Goal: Contribute content: Contribute content

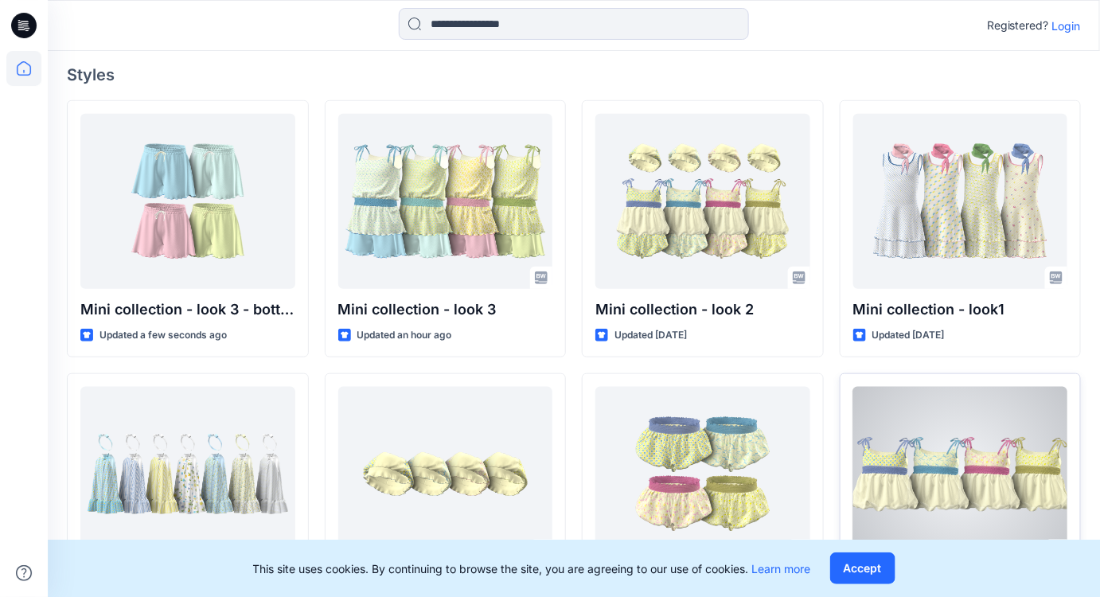
scroll to position [246, 0]
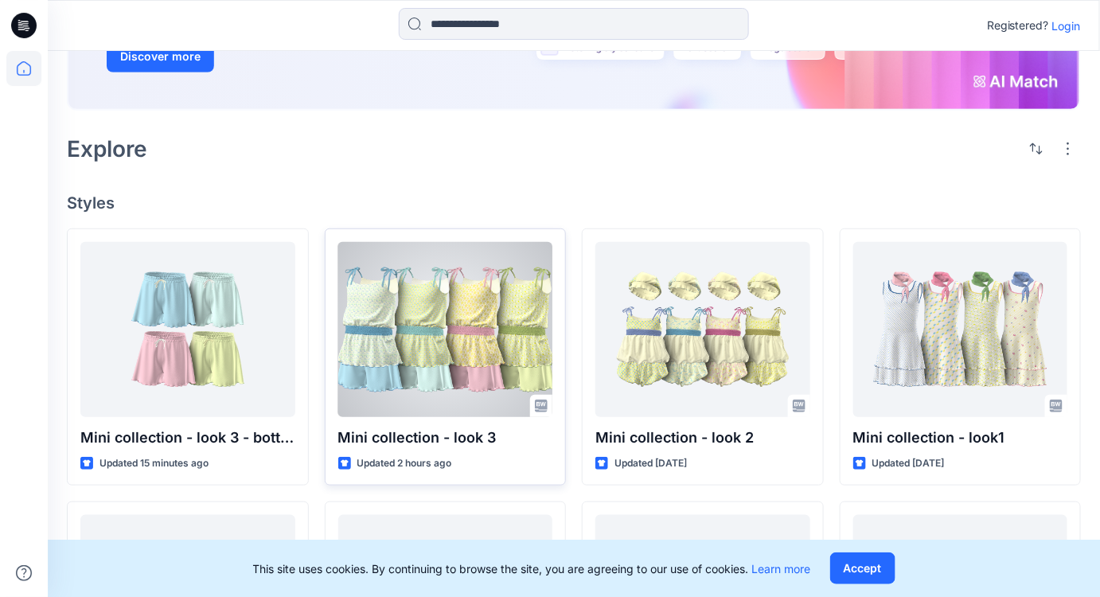
click at [511, 269] on div at bounding box center [445, 329] width 215 height 175
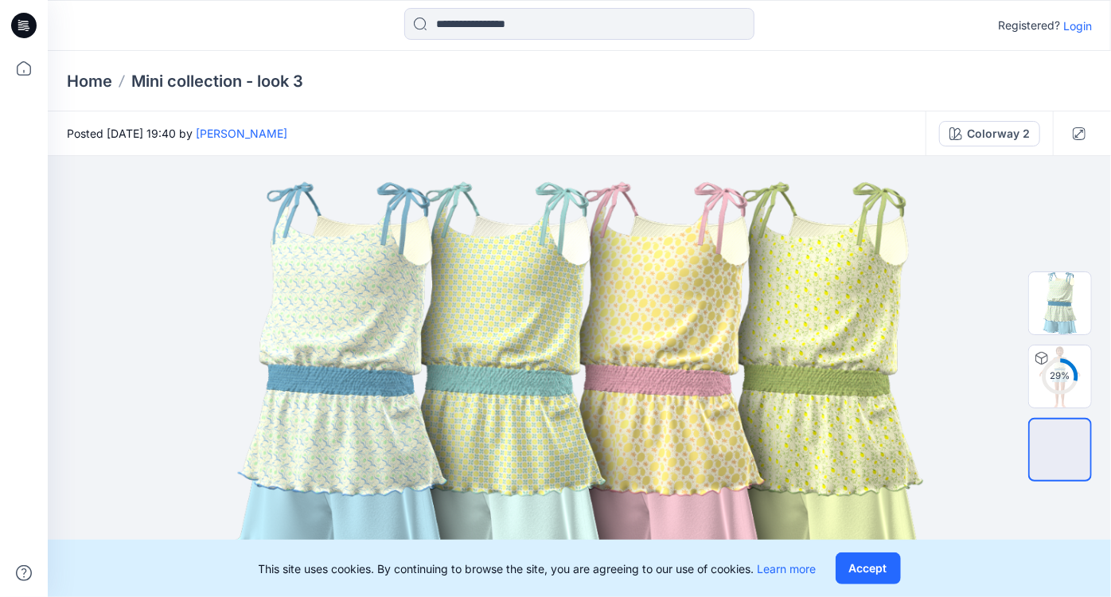
click at [868, 137] on div "Posted Sunday, October 05, 2025 19:40 by Nguyen Phuong" at bounding box center [487, 133] width 878 height 44
click at [884, 575] on button "Accept" at bounding box center [868, 568] width 65 height 32
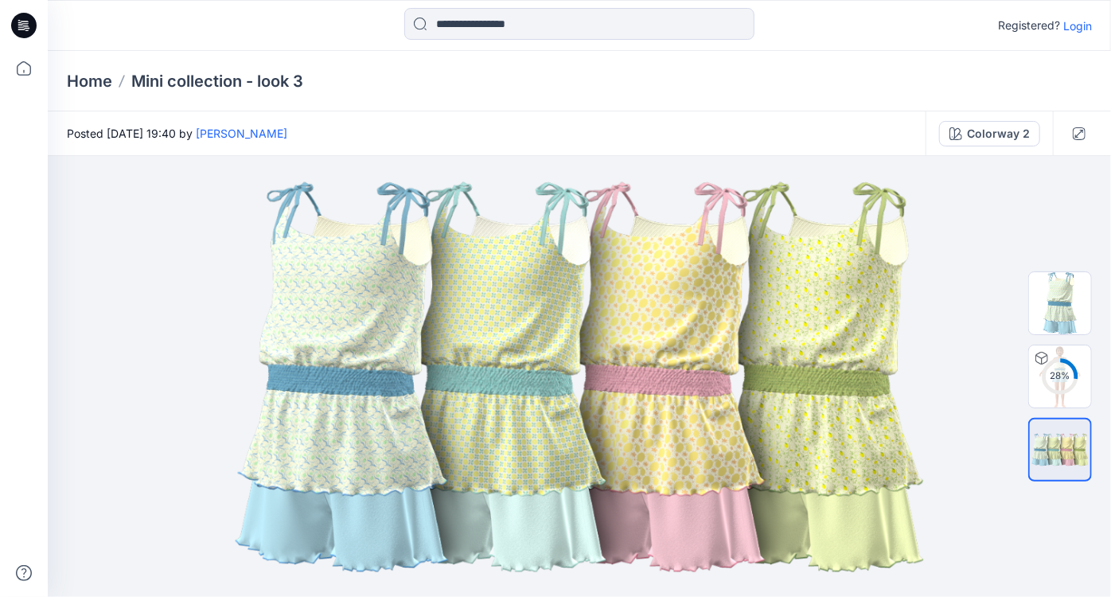
click at [1082, 29] on p "Login" at bounding box center [1078, 26] width 29 height 17
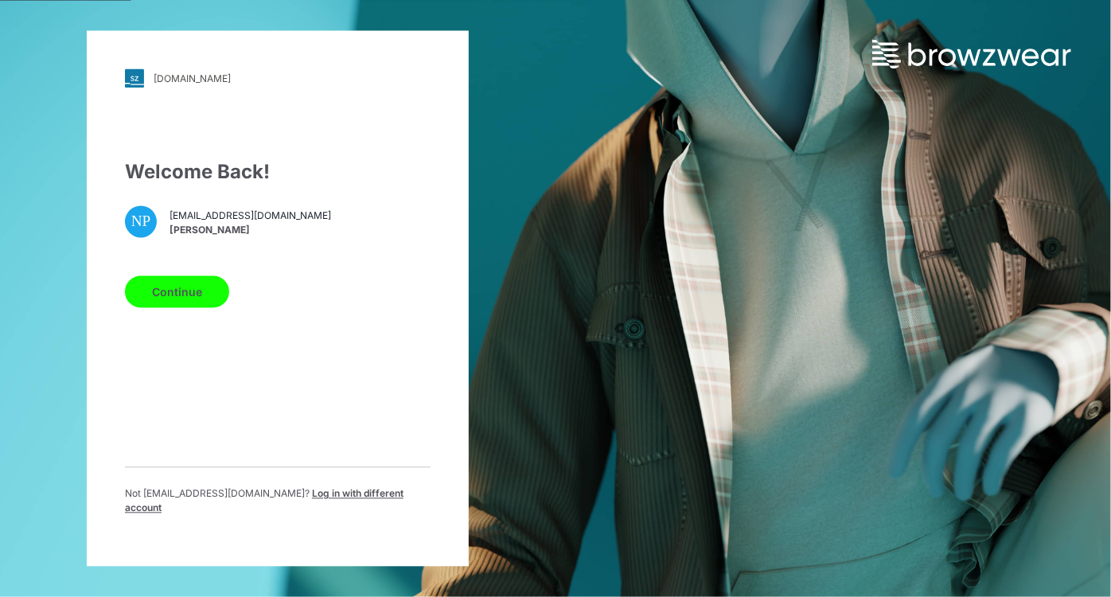
click at [172, 298] on button "Continue" at bounding box center [177, 292] width 104 height 32
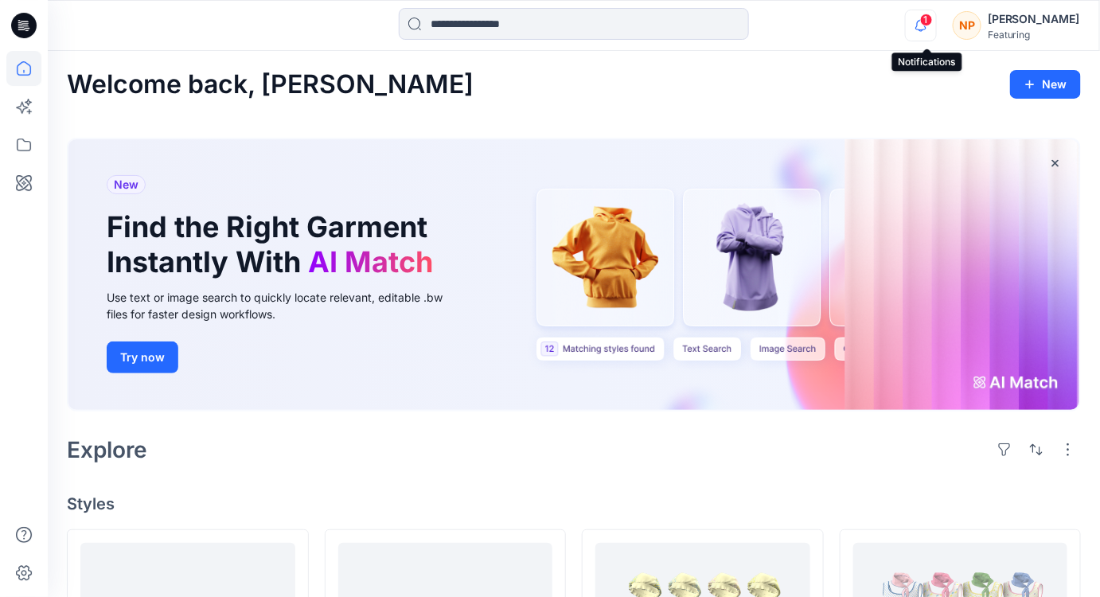
click at [928, 32] on icon "button" at bounding box center [921, 26] width 30 height 32
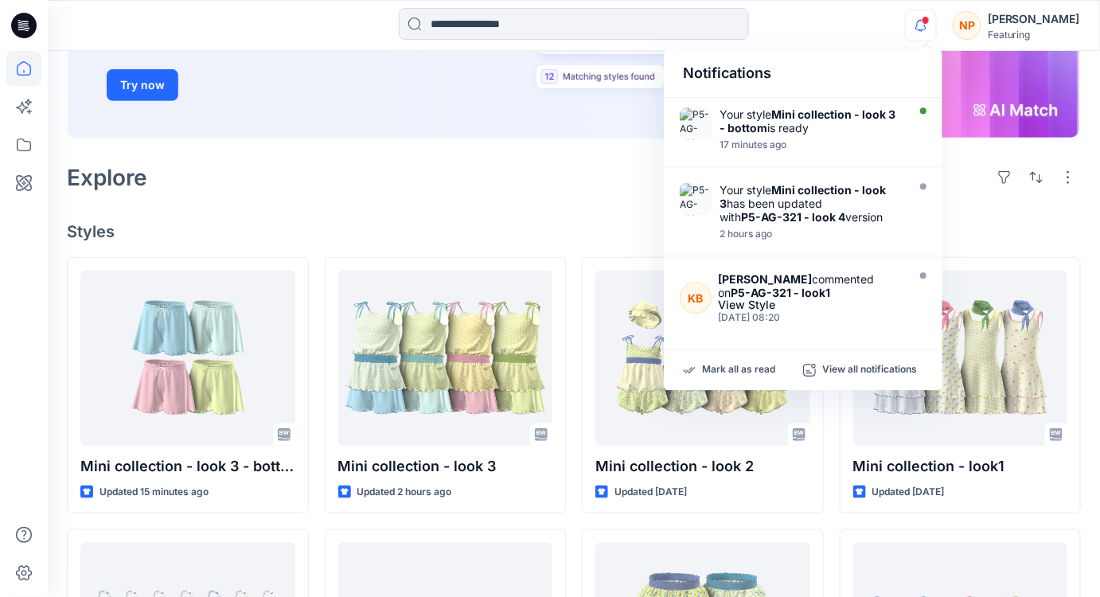
scroll to position [289, 0]
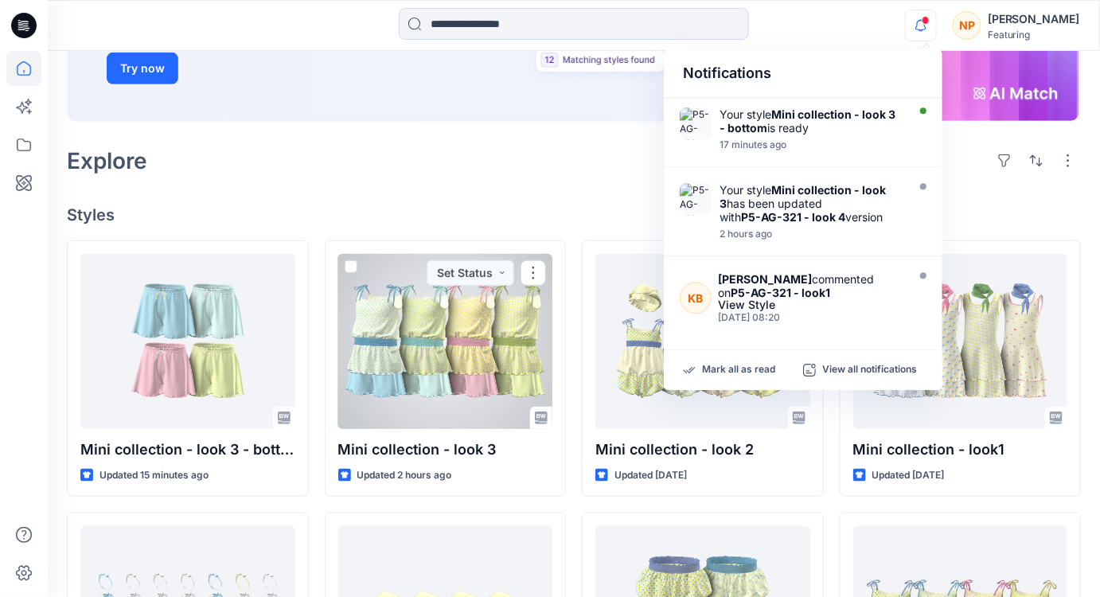
click at [465, 391] on div at bounding box center [445, 341] width 215 height 175
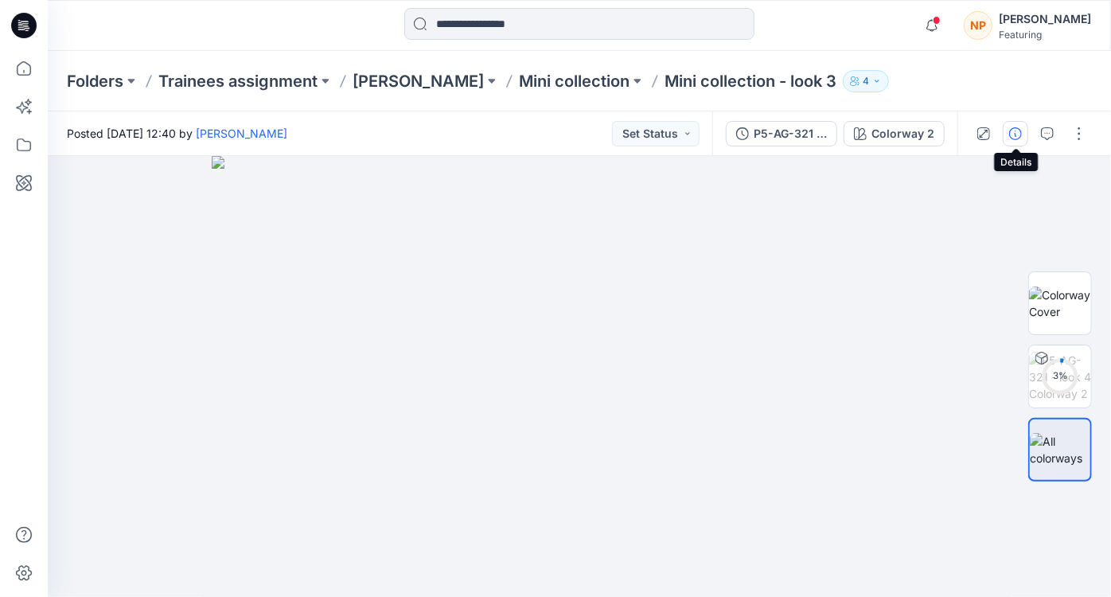
click at [1021, 137] on icon "button" at bounding box center [1015, 133] width 13 height 13
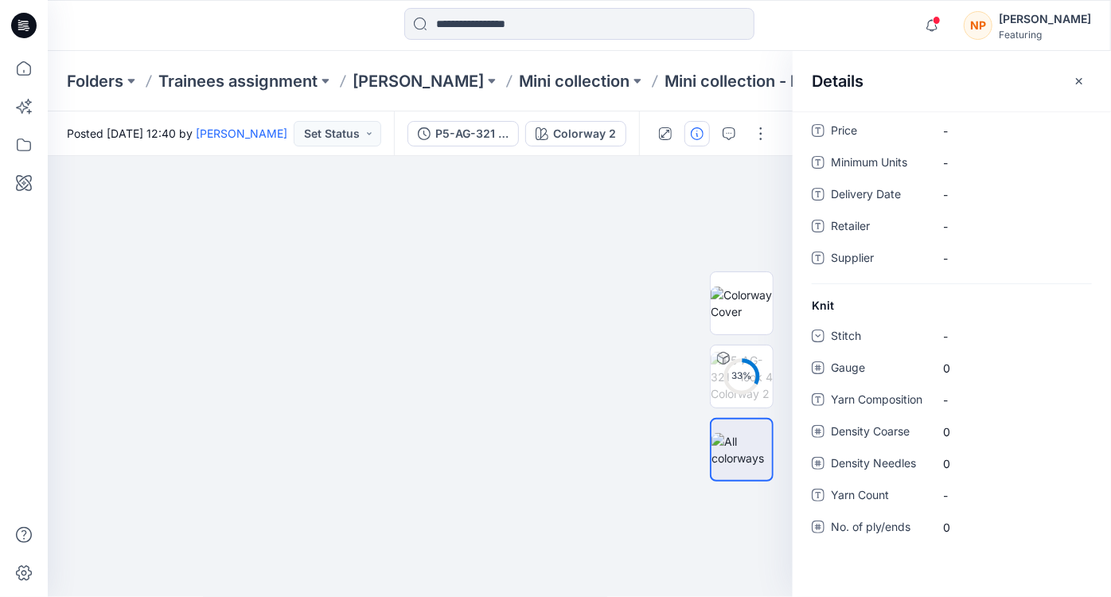
click at [638, 146] on div "P5-AG-321 - look 4 Colorway 2" at bounding box center [516, 133] width 245 height 45
click at [1083, 76] on icon "button" at bounding box center [1079, 81] width 13 height 13
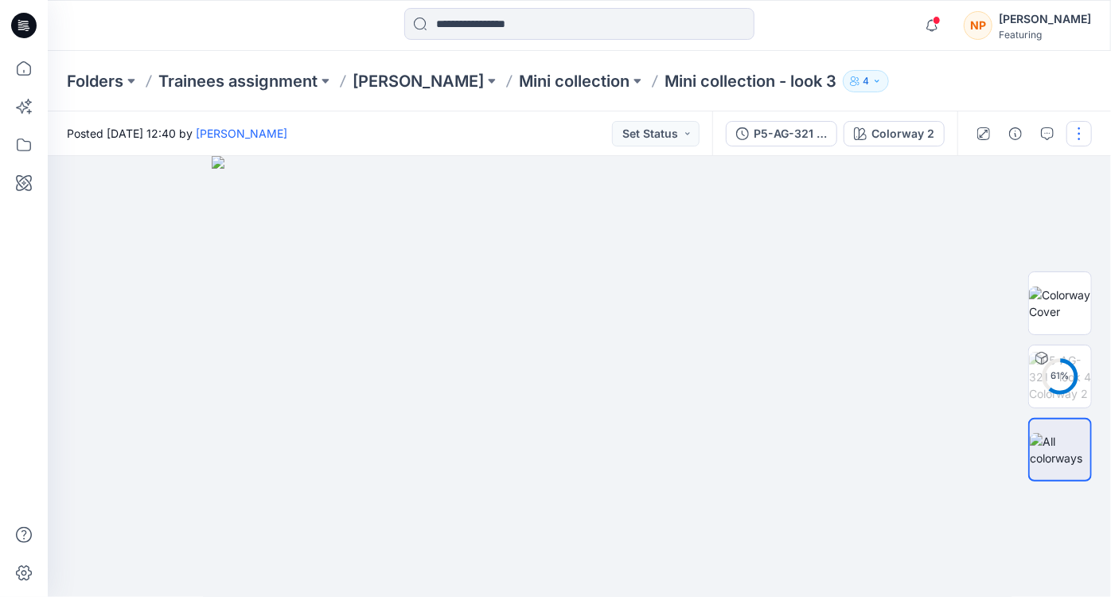
click at [1079, 134] on button "button" at bounding box center [1079, 133] width 25 height 25
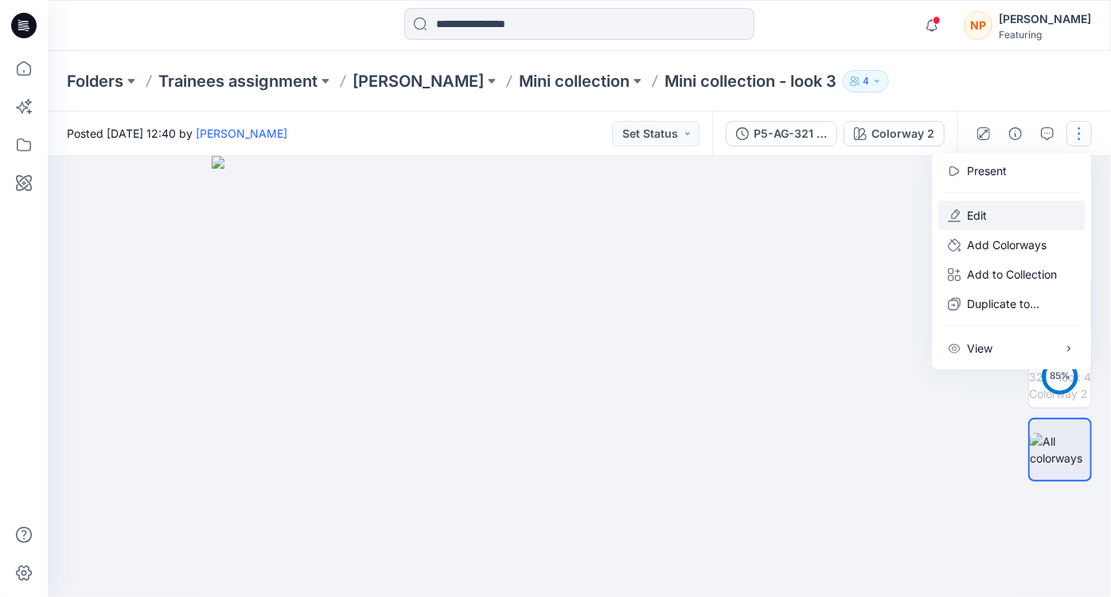
click at [991, 212] on button "Edit" at bounding box center [1012, 215] width 146 height 29
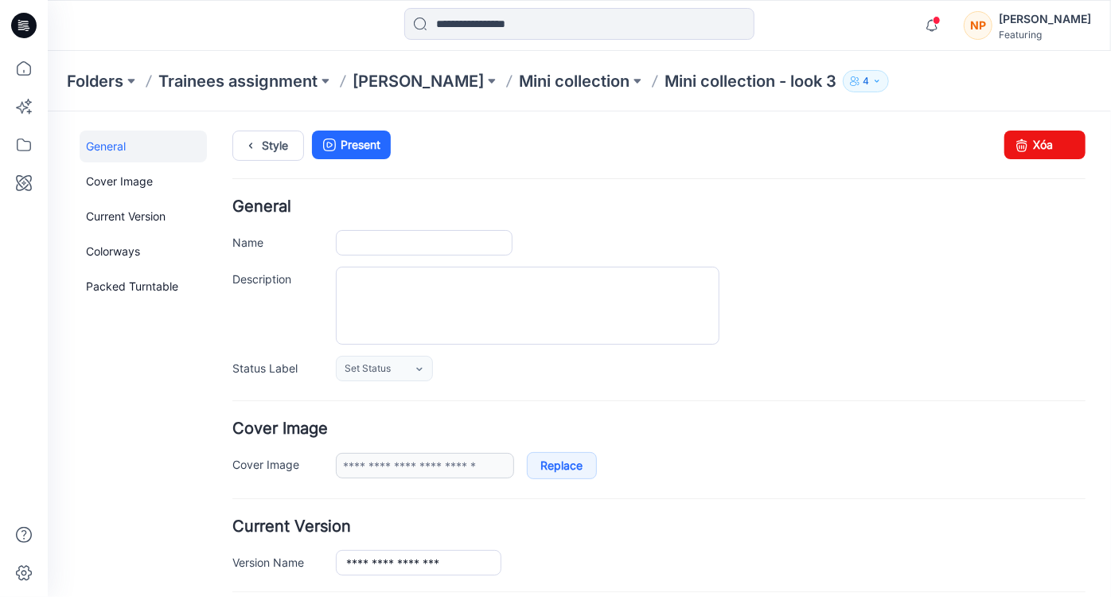
type input "**********"
click at [433, 295] on textarea "Description" at bounding box center [527, 305] width 384 height 78
paste textarea "**********"
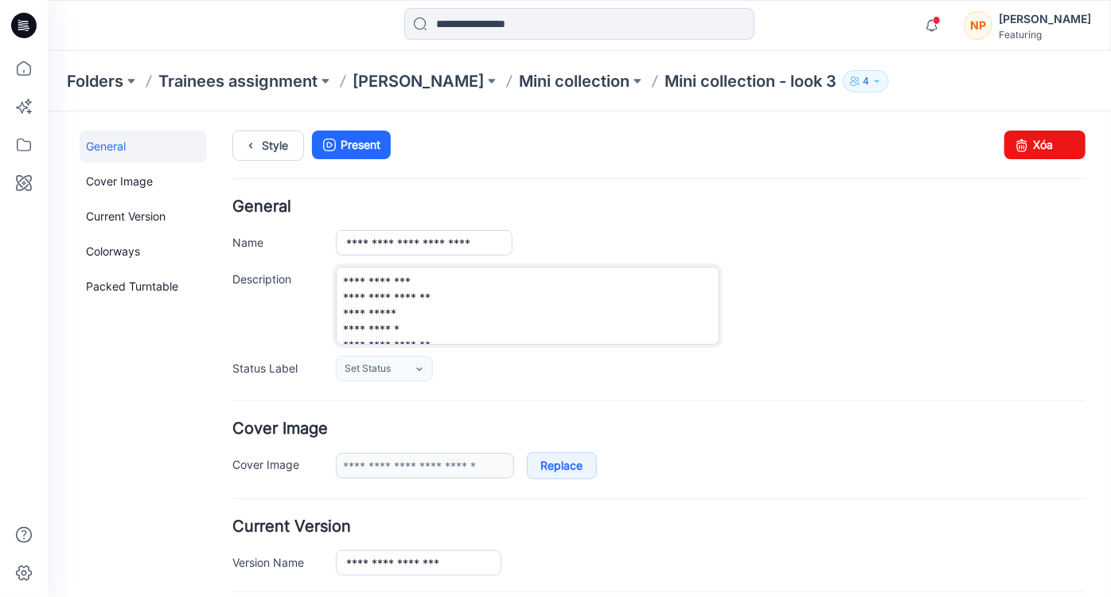
scroll to position [8, 0]
click at [523, 292] on textarea "**********" at bounding box center [526, 304] width 383 height 77
type textarea "**********"
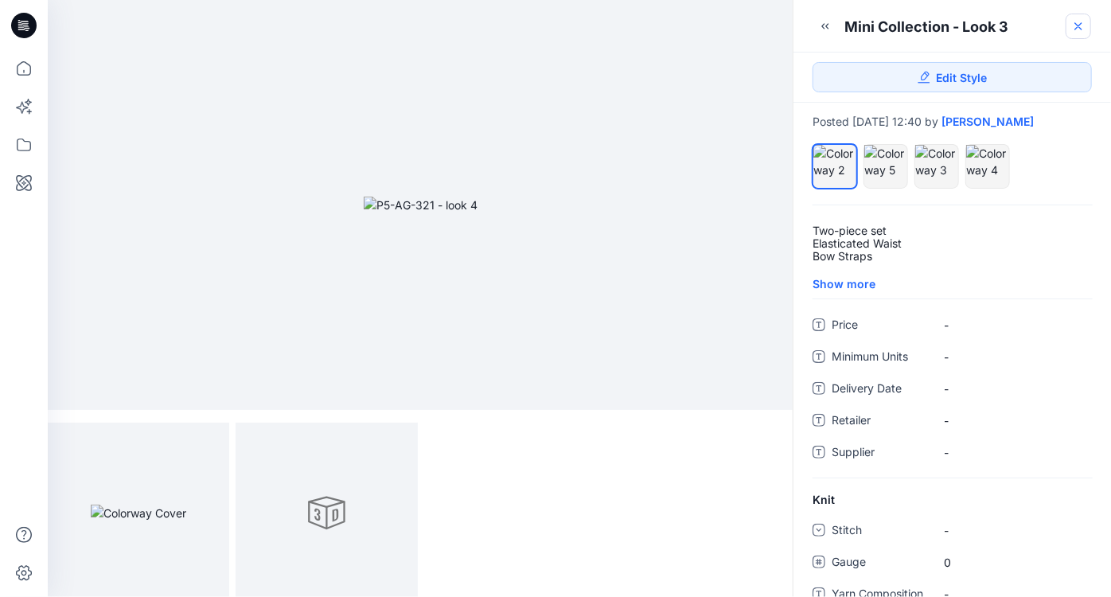
click at [1077, 31] on icon at bounding box center [1078, 26] width 13 height 13
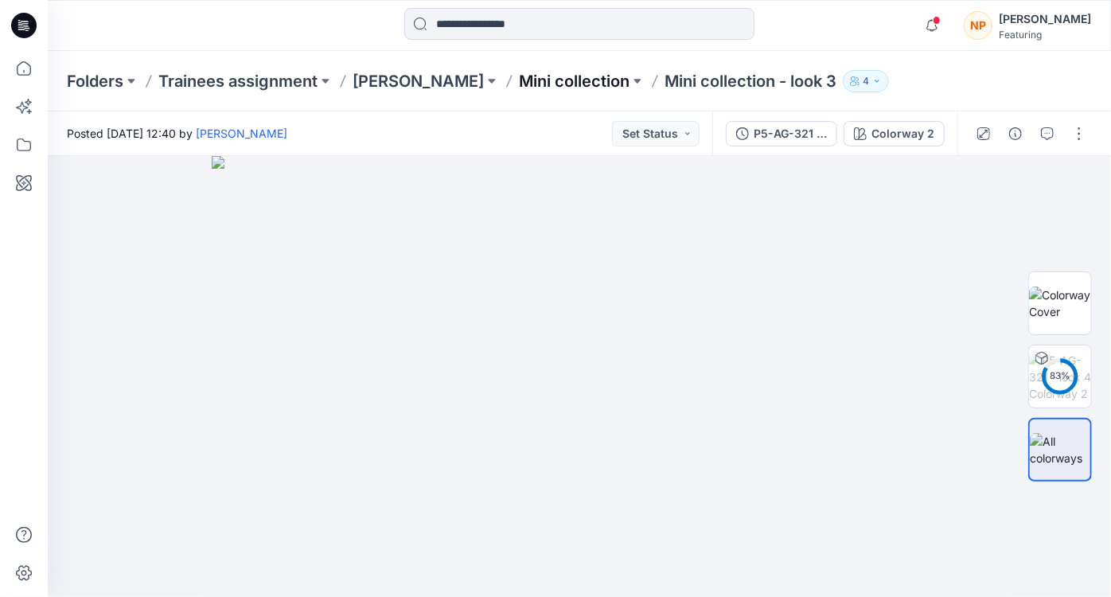
click at [582, 78] on p "Mini collection" at bounding box center [574, 81] width 111 height 22
